Goal: Task Accomplishment & Management: Use online tool/utility

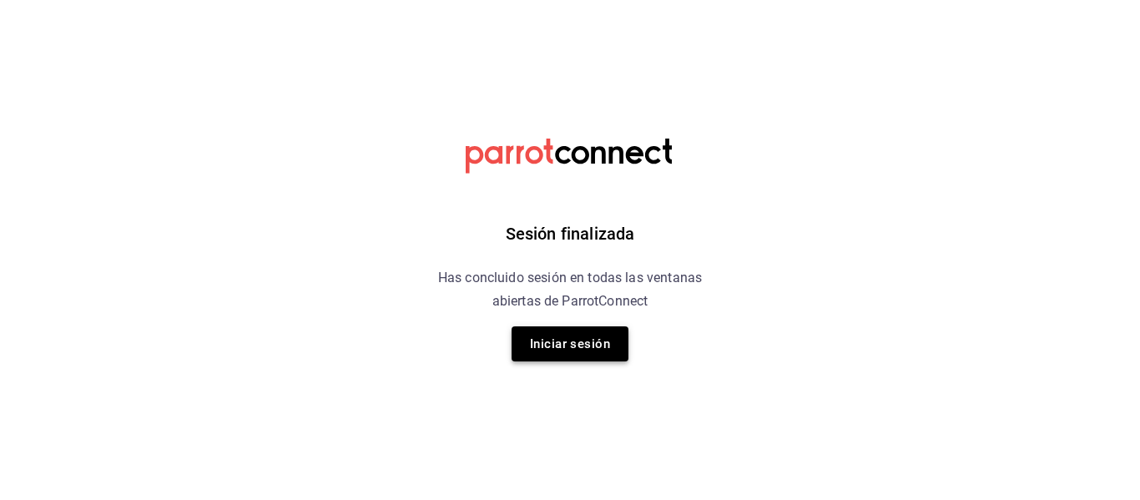
click at [552, 341] on button "Iniciar sesión" at bounding box center [570, 343] width 117 height 35
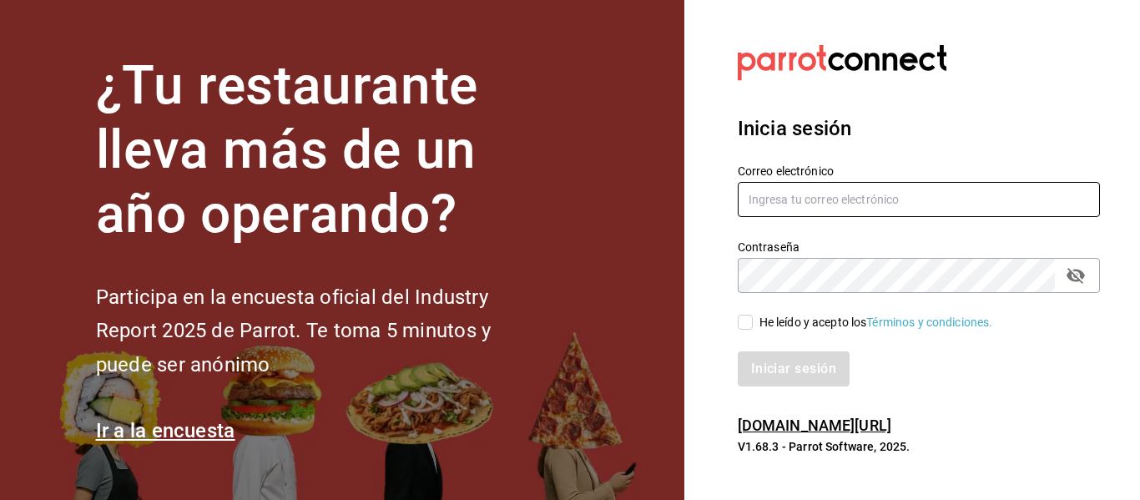
type input "[EMAIL_ADDRESS][DOMAIN_NAME]"
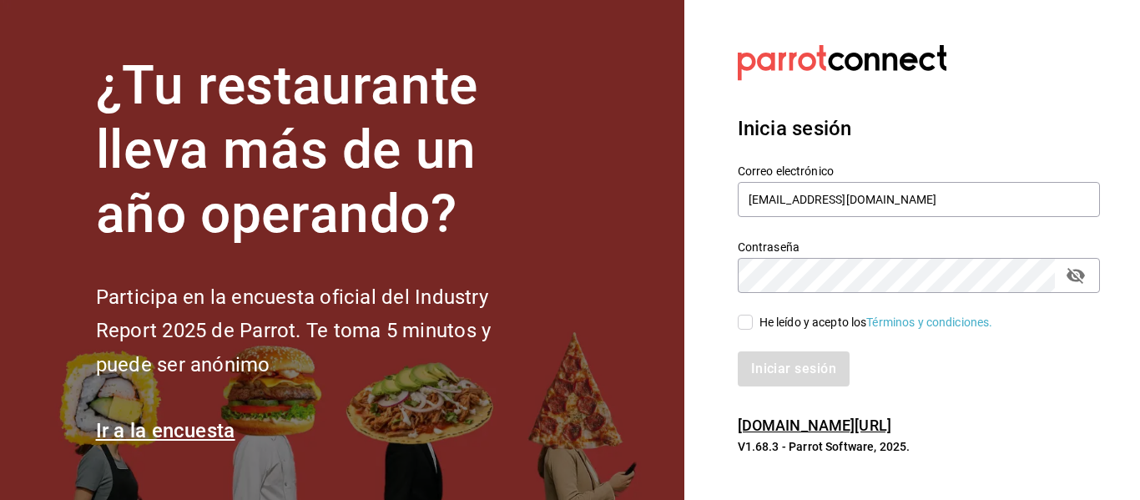
click at [751, 321] on input "He leído y acepto los Términos y condiciones." at bounding box center [745, 322] width 15 height 15
checkbox input "true"
click at [760, 358] on button "Iniciar sesión" at bounding box center [795, 368] width 114 height 35
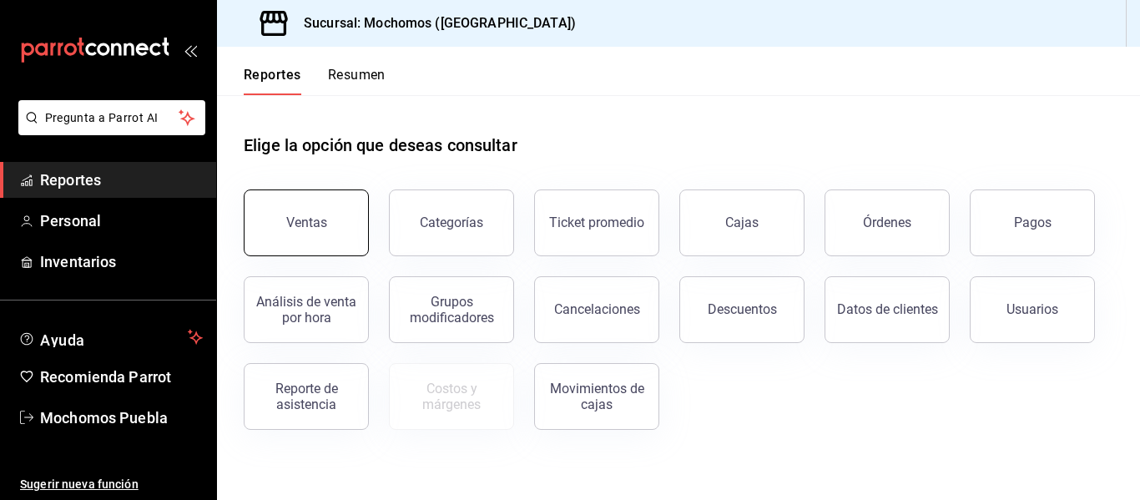
click at [290, 201] on button "Ventas" at bounding box center [306, 222] width 125 height 67
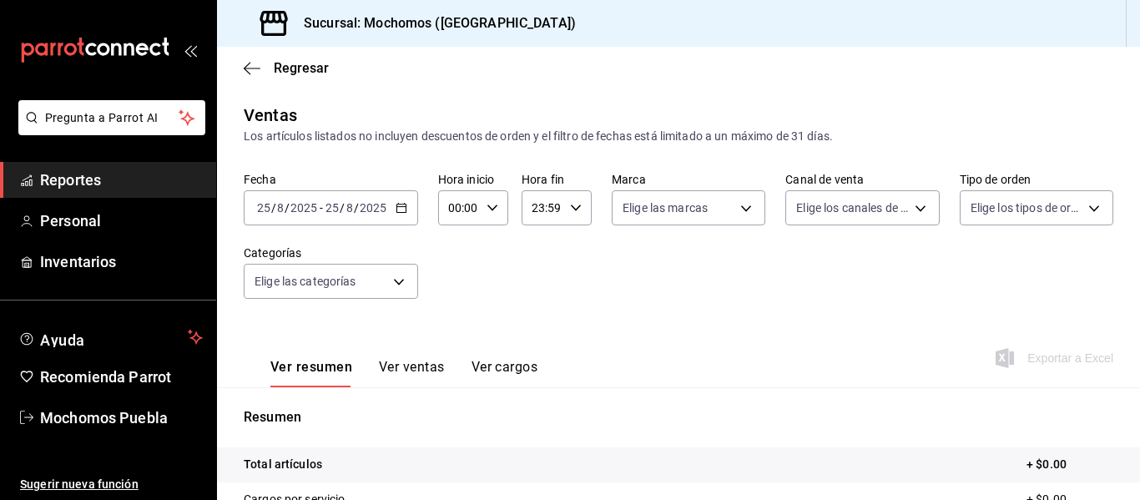
click at [407, 204] on div "[DATE] [DATE] - [DATE] [DATE]" at bounding box center [331, 207] width 174 height 35
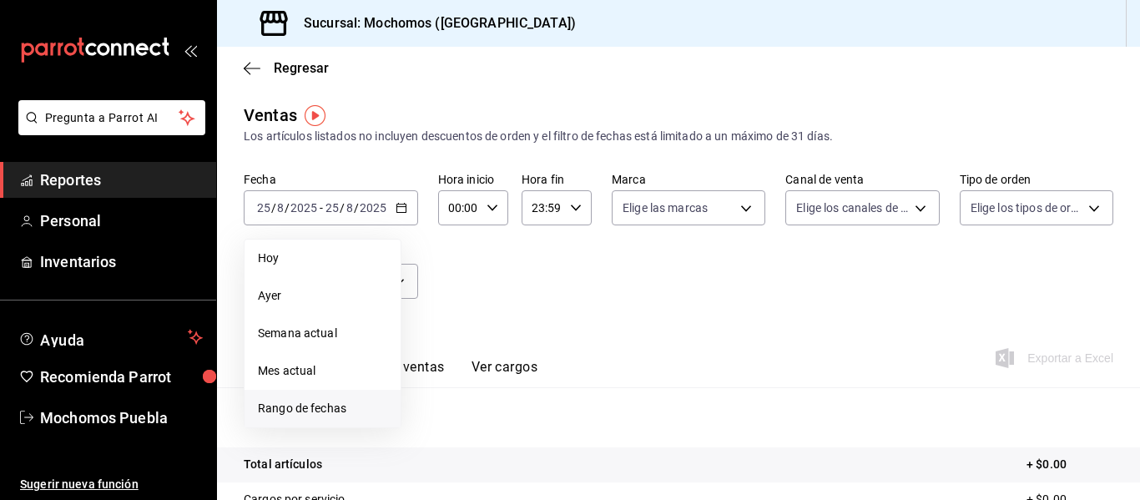
click at [290, 410] on span "Rango de fechas" at bounding box center [322, 409] width 129 height 18
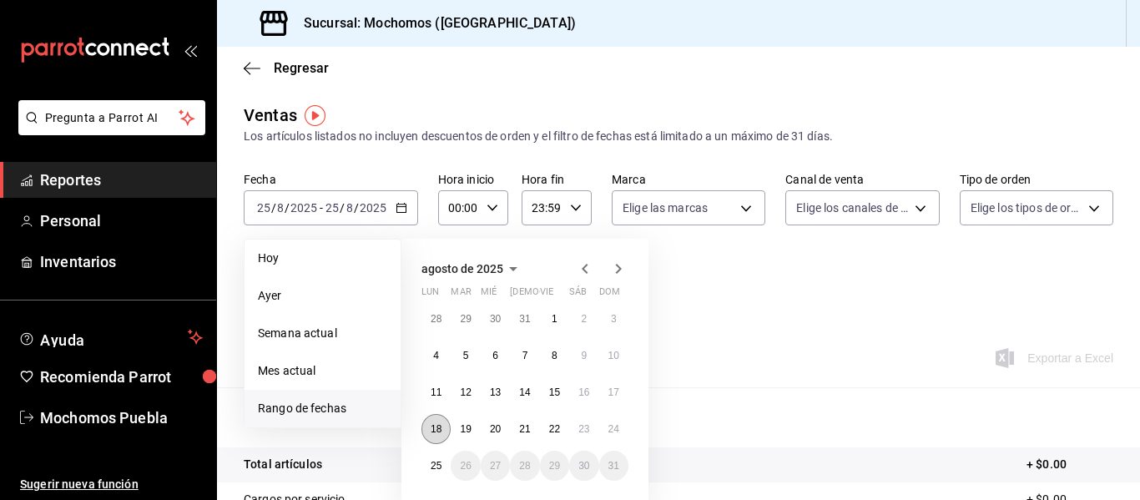
click at [442, 427] on abbr "18" at bounding box center [436, 429] width 11 height 12
click at [440, 457] on button "25" at bounding box center [435, 466] width 29 height 30
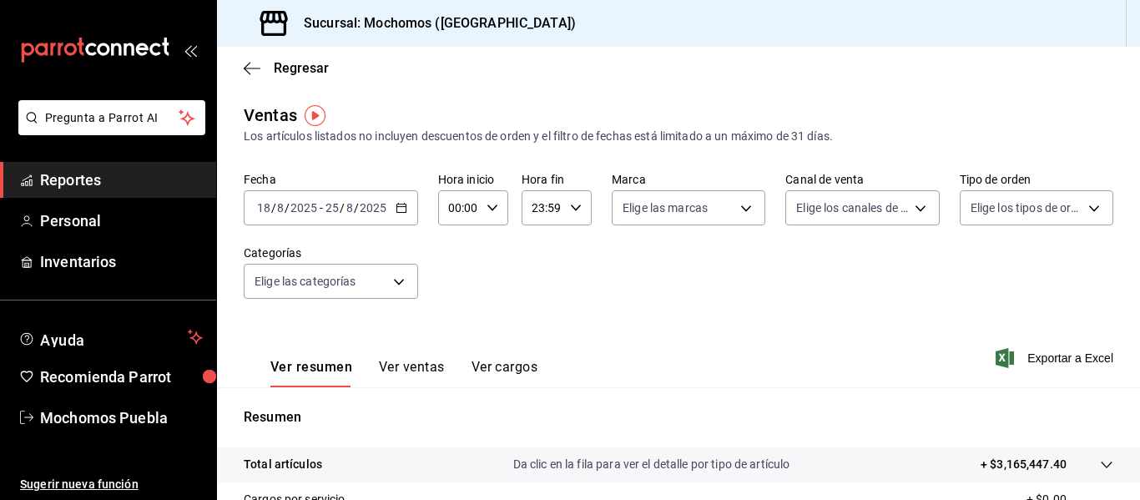
click at [502, 213] on div "00:00 Hora inicio" at bounding box center [473, 207] width 70 height 35
click at [890, 371] on div at bounding box center [570, 250] width 1140 height 500
click at [1034, 358] on span "Exportar a Excel" at bounding box center [1056, 358] width 114 height 20
click at [77, 192] on link "Reportes" at bounding box center [108, 180] width 216 height 36
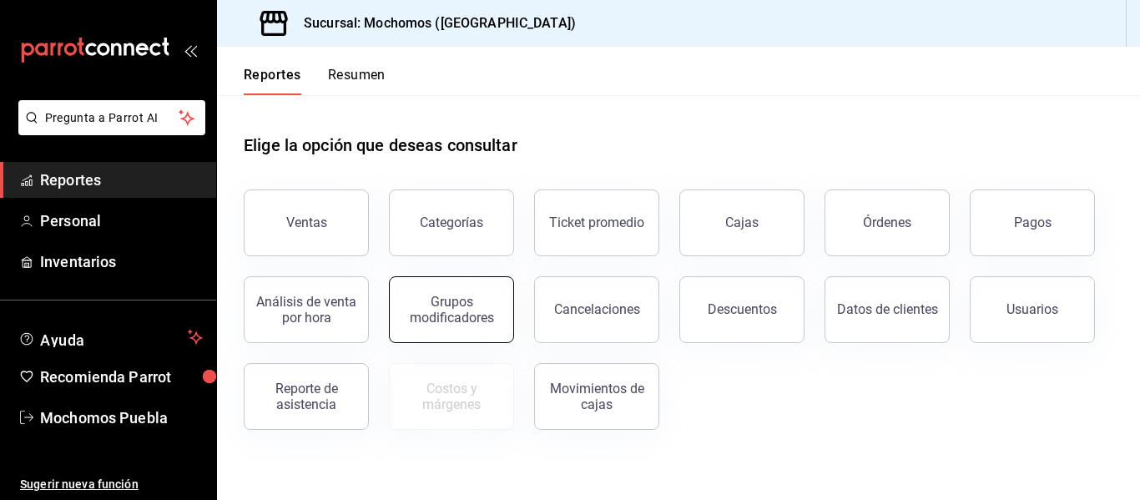
click at [471, 301] on div "Grupos modificadores" at bounding box center [451, 310] width 103 height 32
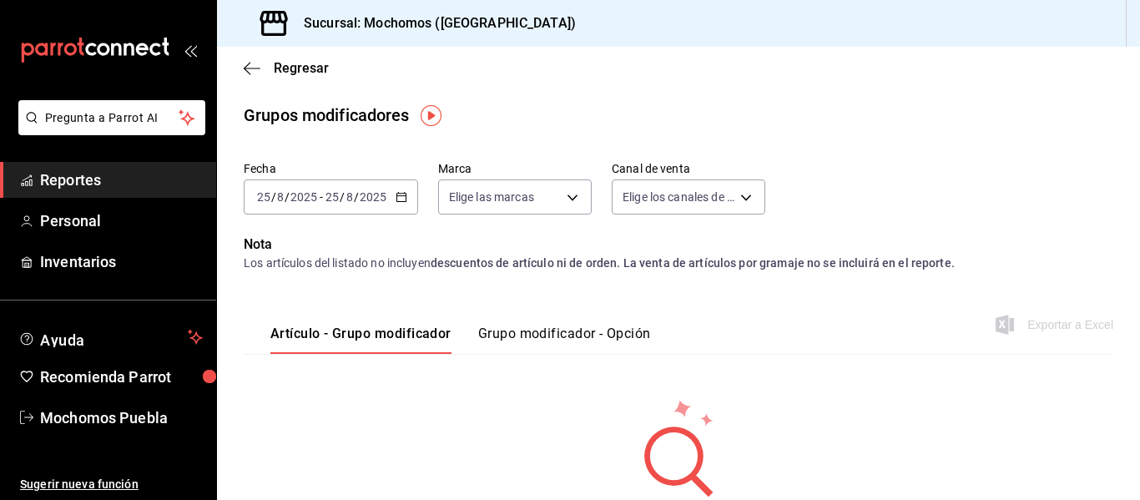
click at [397, 196] on \(Stroke\) "button" at bounding box center [400, 195] width 9 height 1
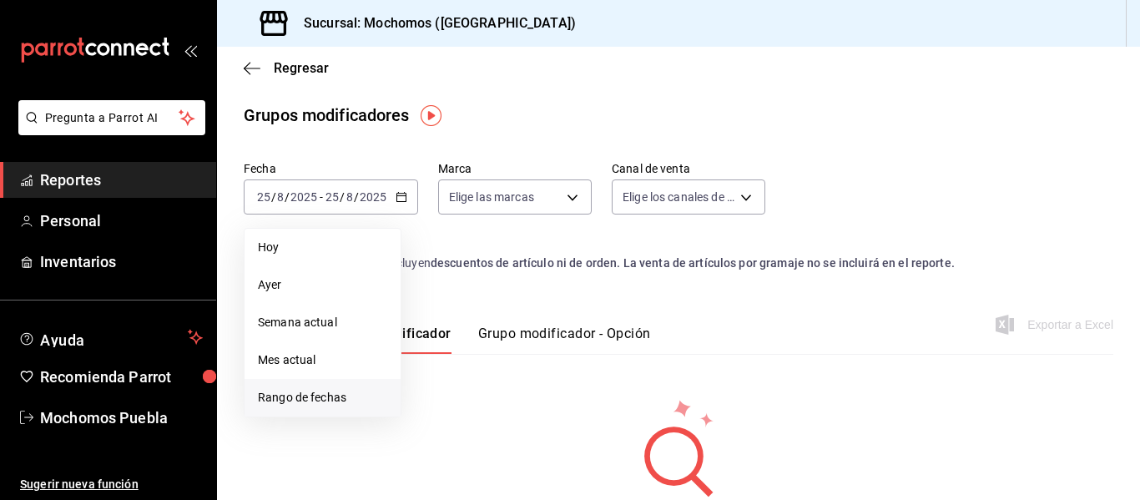
click at [317, 405] on span "Rango de fechas" at bounding box center [322, 398] width 129 height 18
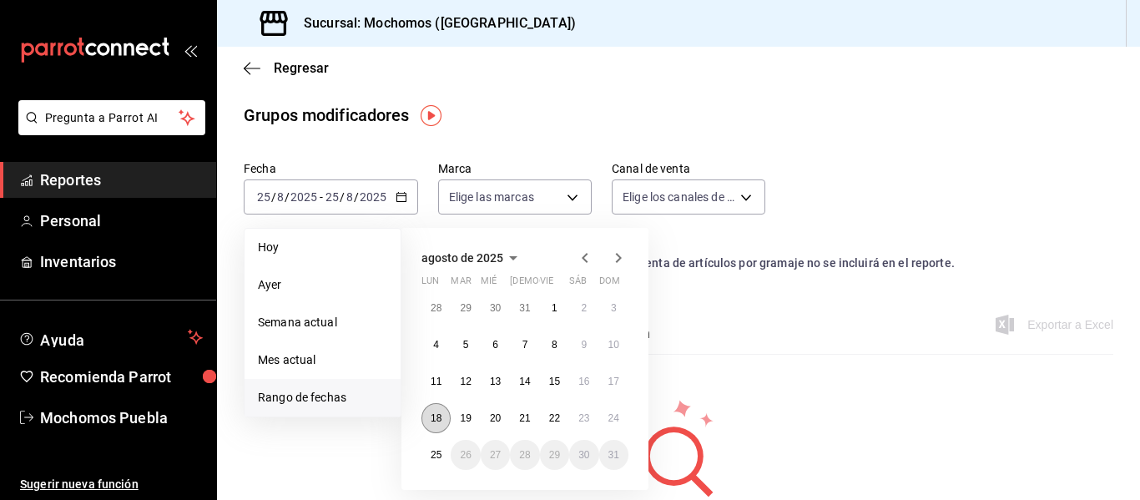
click at [437, 423] on abbr "18" at bounding box center [436, 418] width 11 height 12
click at [437, 450] on abbr "25" at bounding box center [436, 455] width 11 height 12
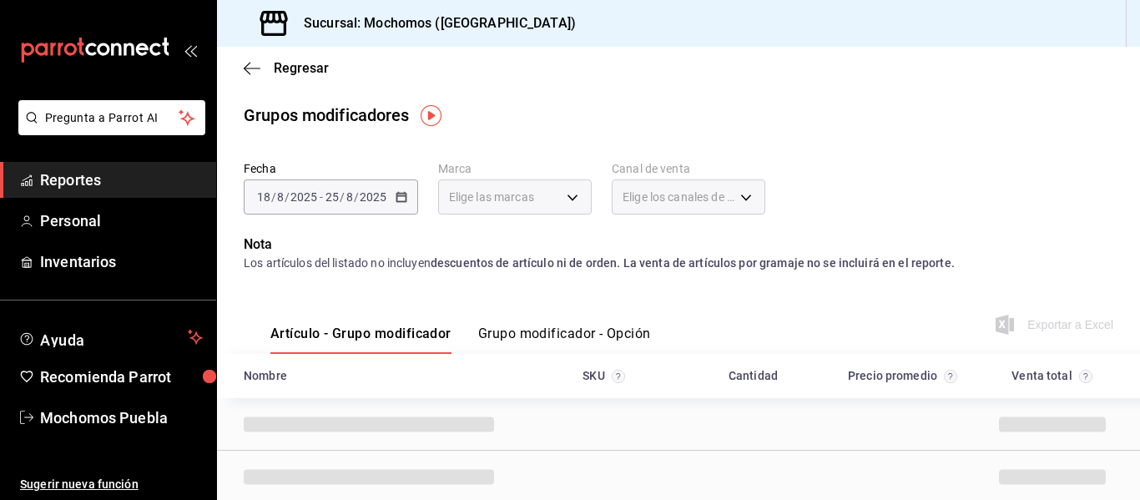
click at [581, 341] on button "Grupo modificador - Opción" at bounding box center [564, 339] width 173 height 28
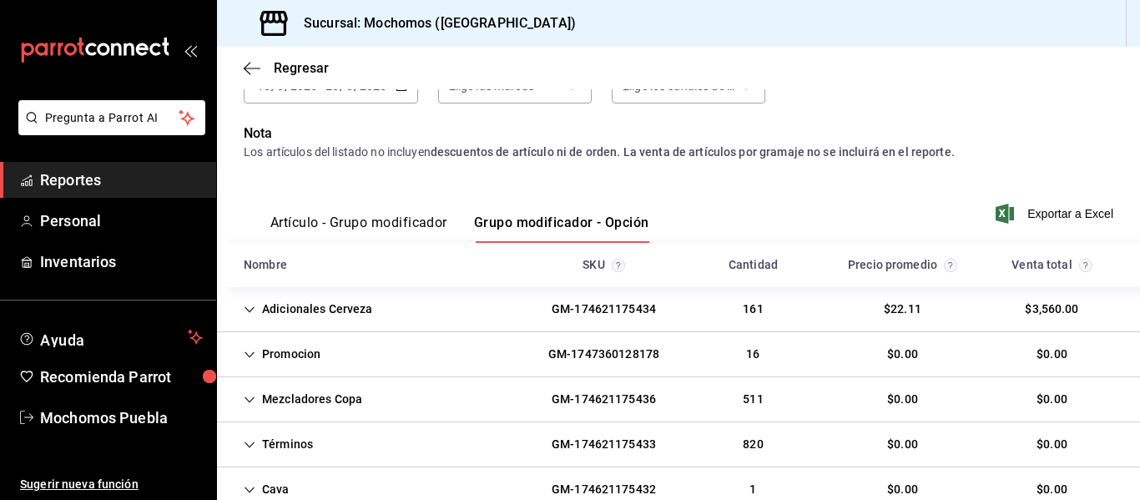
scroll to position [151, 0]
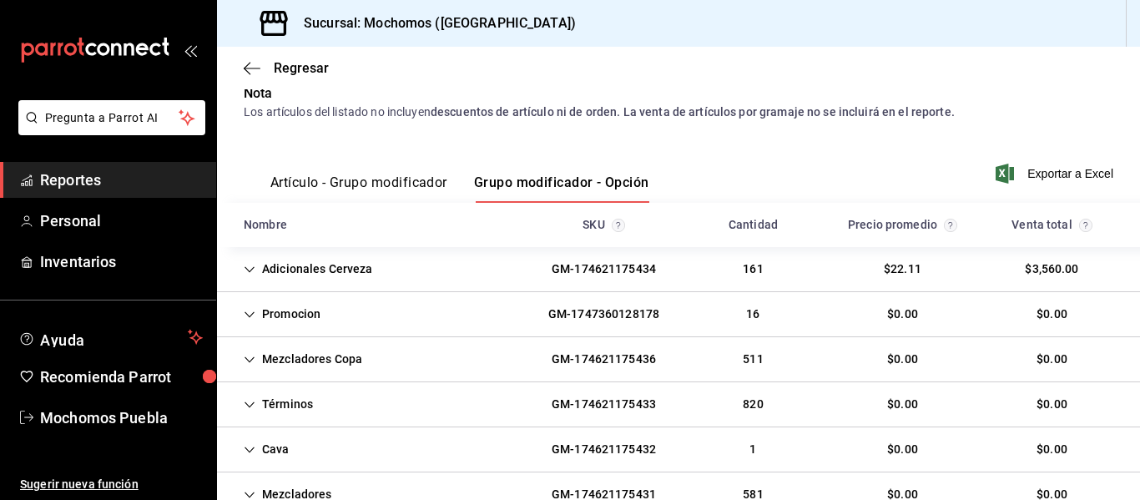
click at [278, 327] on div "Promocion" at bounding box center [281, 314] width 103 height 31
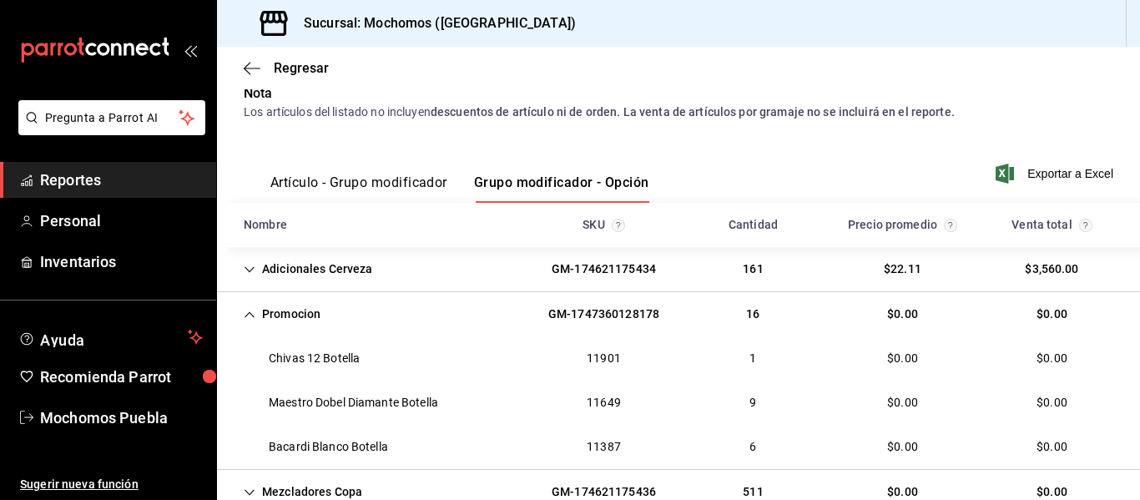
scroll to position [184, 0]
